Goal: Book appointment/travel/reservation

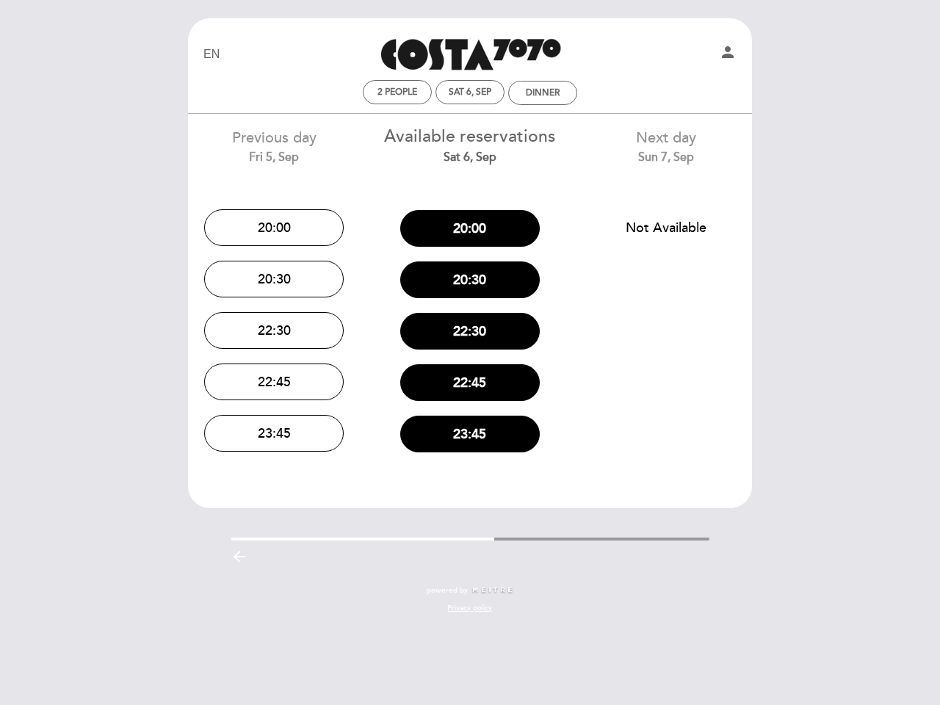
click at [470, 352] on div "22:30" at bounding box center [470, 330] width 174 height 51
click at [728, 54] on icon "person" at bounding box center [728, 52] width 18 height 18
click at [397, 92] on span "2 people" at bounding box center [397, 92] width 40 height 11
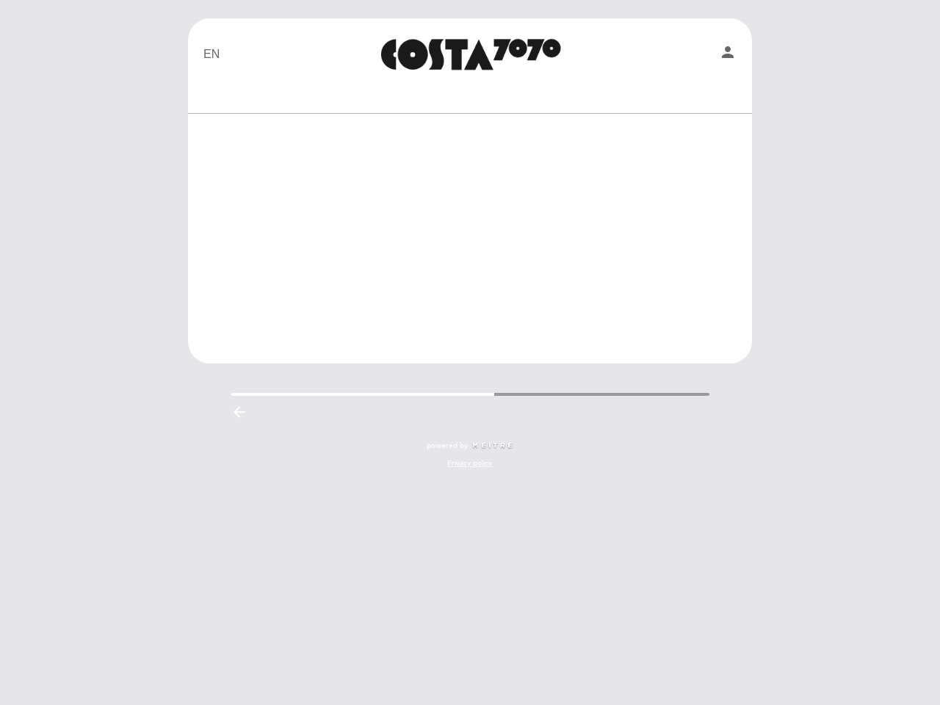
click at [470, 92] on div at bounding box center [469, 93] width 555 height 26
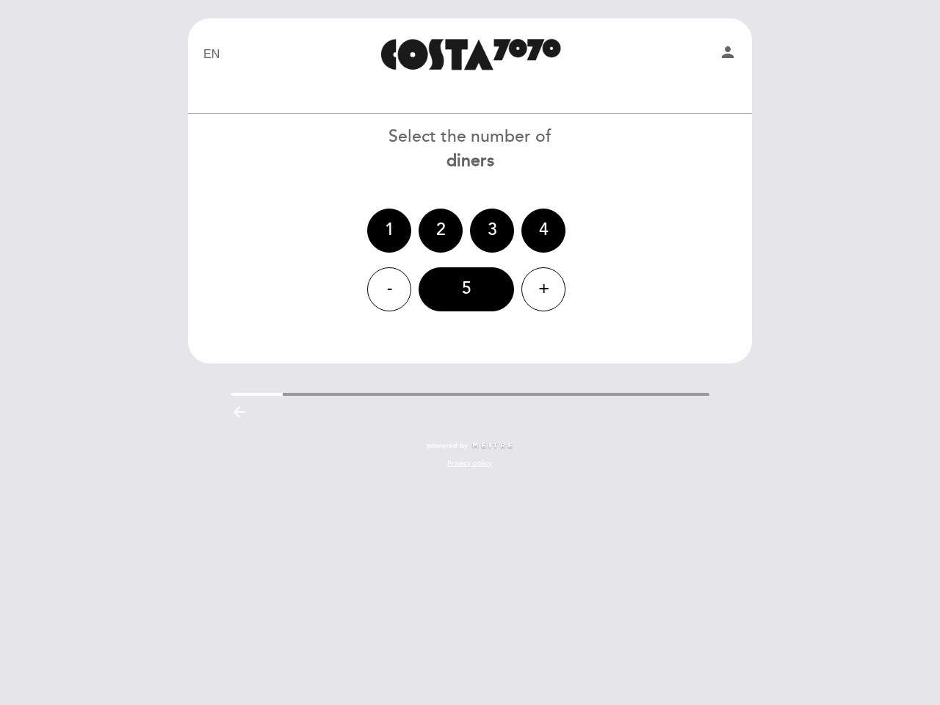
click at [543, 93] on div at bounding box center [469, 93] width 555 height 26
click at [274, 228] on div "1 2 3 4" at bounding box center [469, 231] width 565 height 44
click at [274, 279] on div "- 5 +" at bounding box center [469, 289] width 565 height 44
click at [274, 330] on header "EN ES PT Costa 7070 person Welcome Welcome, Change user Book a table Select the…" at bounding box center [470, 190] width 564 height 345
click at [274, 382] on div "EN ES PT Costa 7070 person Welcome Welcome, Change user Book a table Select the…" at bounding box center [470, 250] width 586 height 465
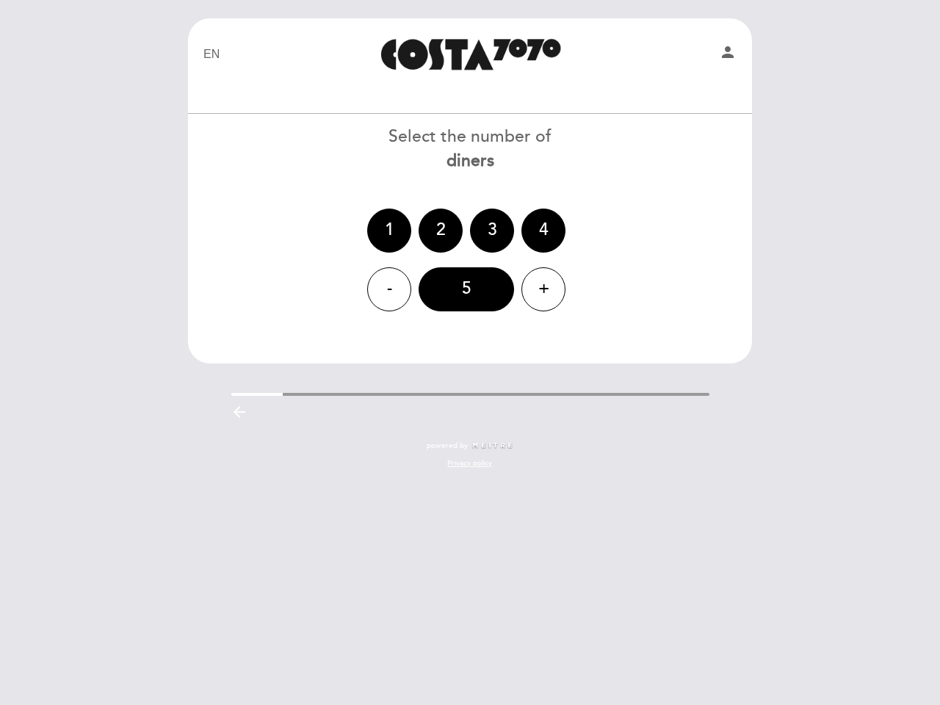
click at [274, 433] on div "EN ES PT Costa 7070 person Welcome Welcome, Change user Book a table Select the…" at bounding box center [470, 250] width 586 height 465
